Goal: Task Accomplishment & Management: Use online tool/utility

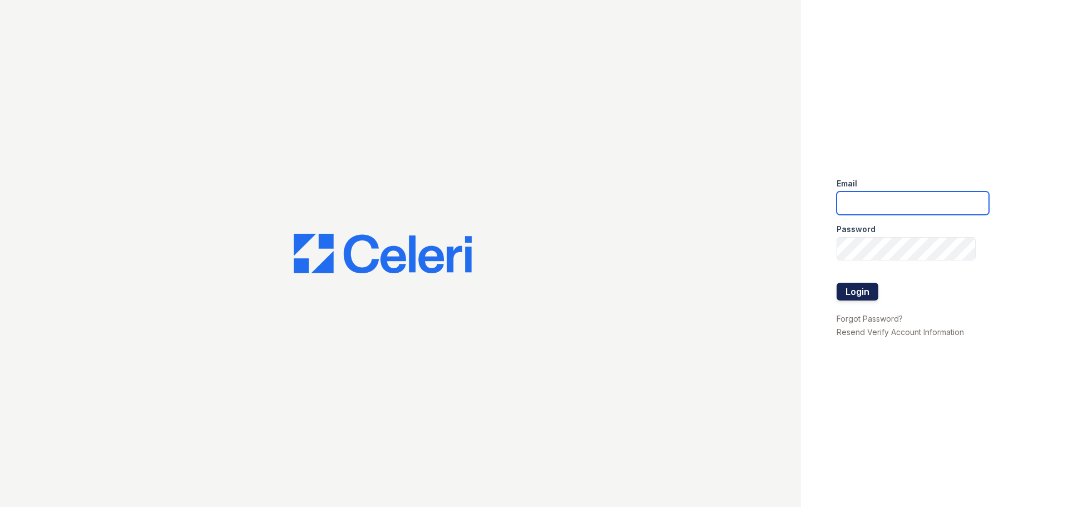
type input "mccallum2@cafmanagement.com"
click at [863, 293] on button "Login" at bounding box center [857, 292] width 42 height 18
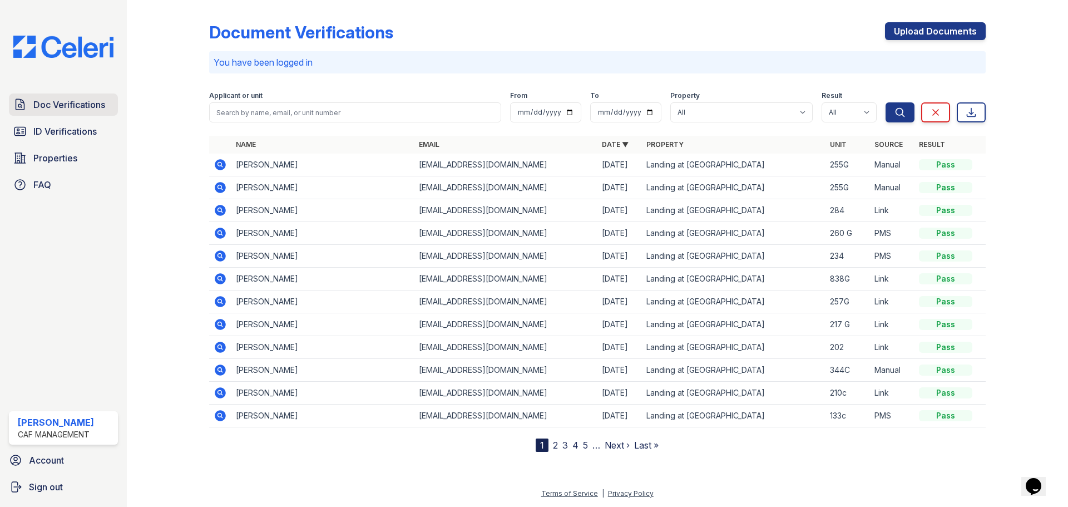
click at [66, 107] on span "Doc Verifications" at bounding box center [69, 104] width 72 height 13
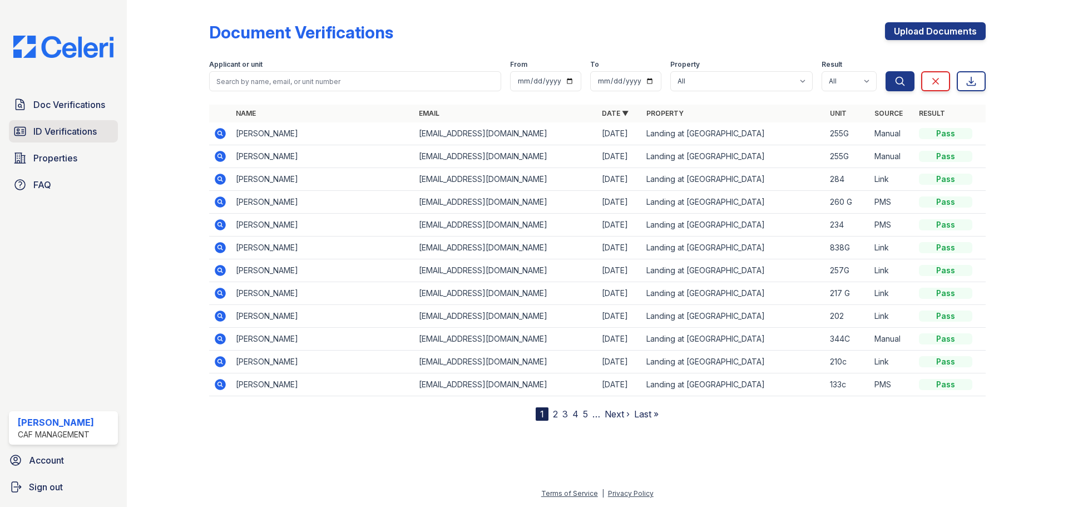
click at [80, 130] on span "ID Verifications" at bounding box center [64, 131] width 63 height 13
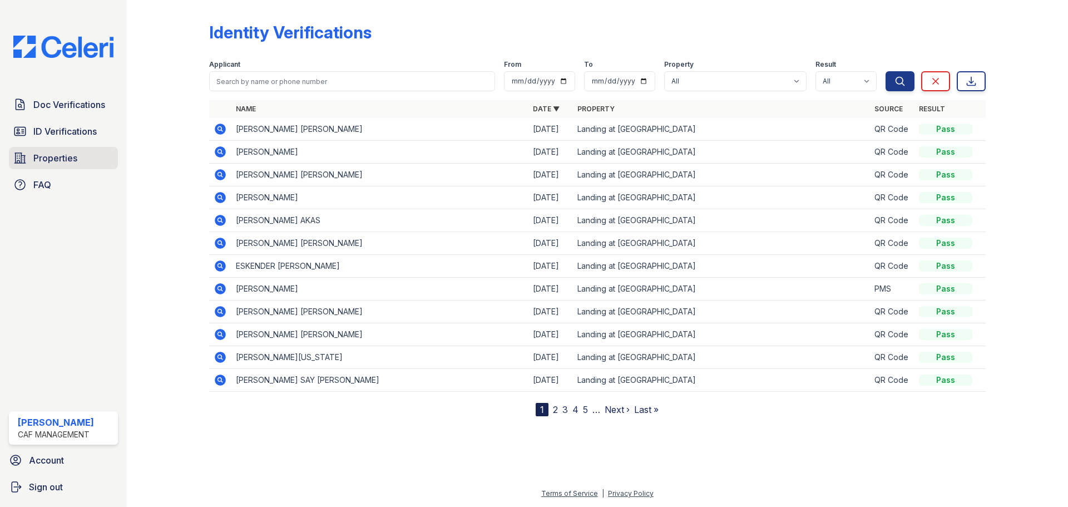
drag, startPoint x: 56, startPoint y: 155, endPoint x: 62, endPoint y: 157, distance: 6.2
click at [56, 155] on span "Properties" at bounding box center [55, 157] width 44 height 13
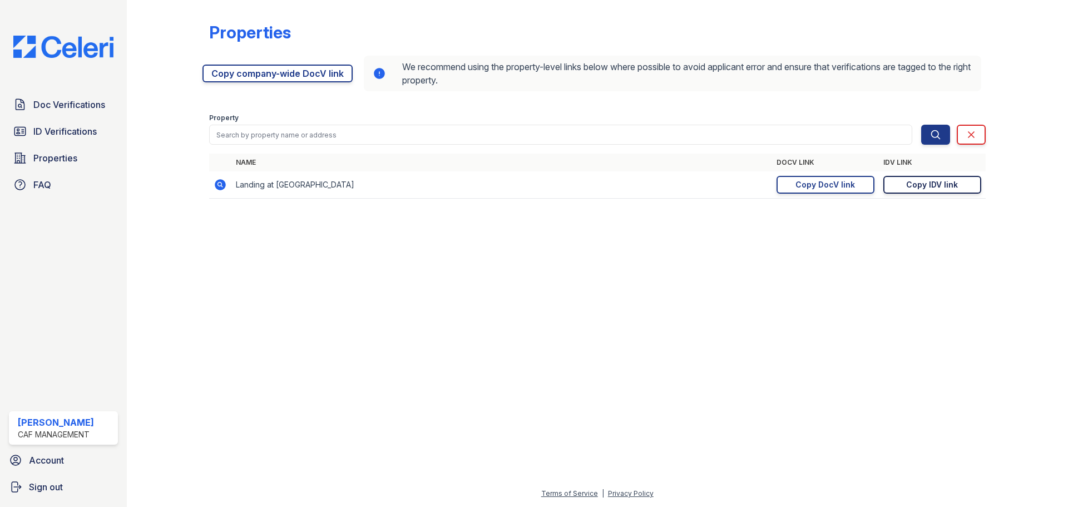
click at [899, 185] on link "Copy IDV link Copy link" at bounding box center [932, 185] width 98 height 18
click at [81, 123] on link "ID Verifications" at bounding box center [63, 131] width 109 height 22
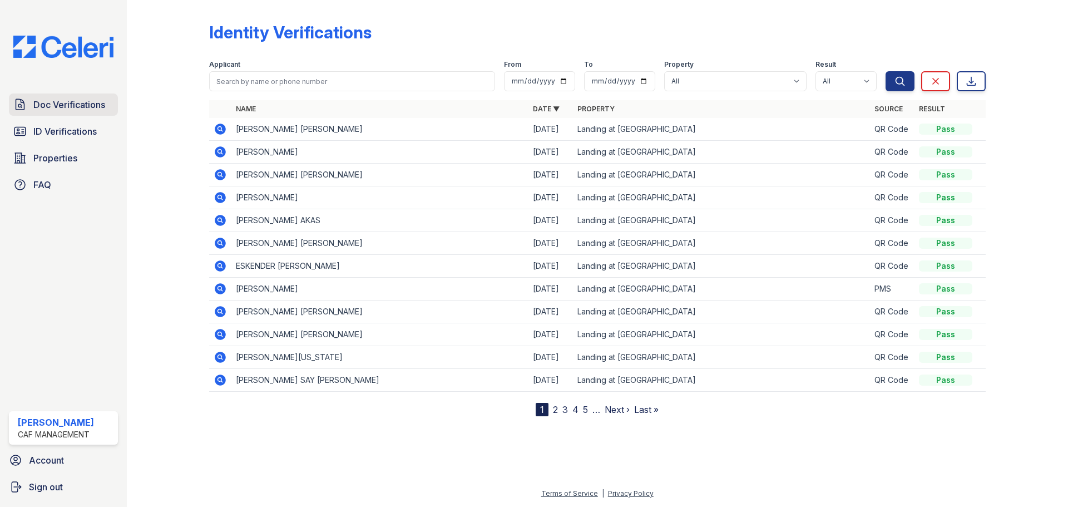
click at [75, 113] on link "Doc Verifications" at bounding box center [63, 104] width 109 height 22
